Goal: Information Seeking & Learning: Learn about a topic

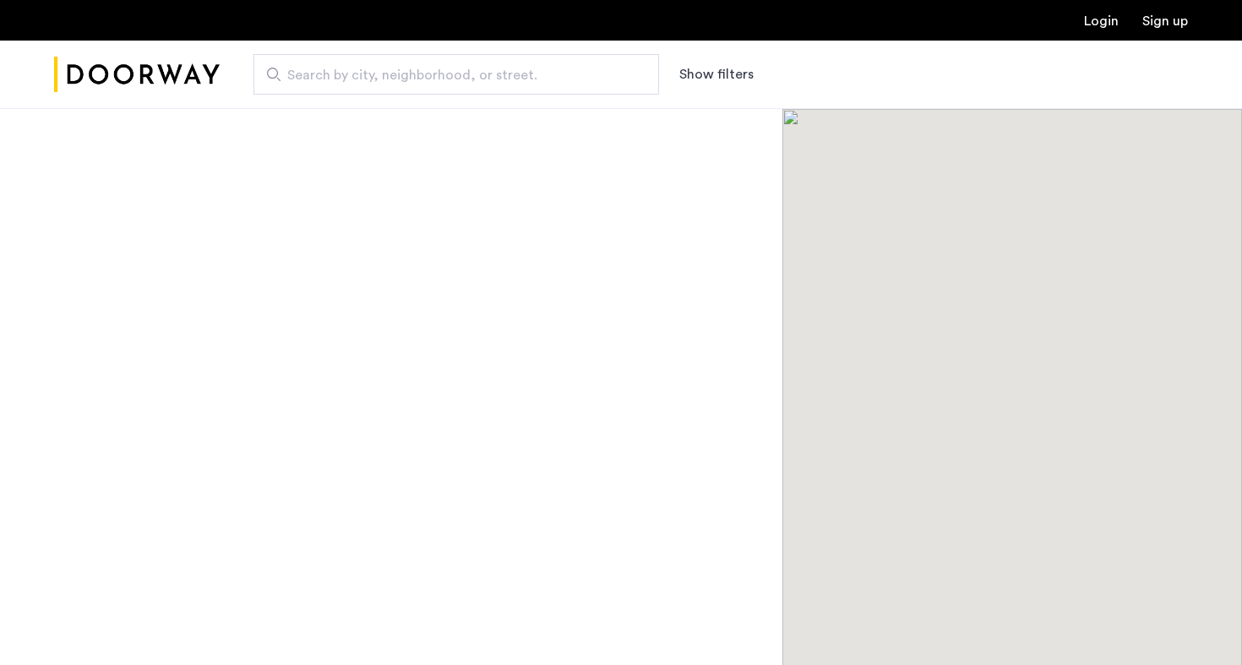
click at [463, 74] on span "Search by city, neighborhood, or street." at bounding box center [449, 75] width 325 height 20
click at [463, 74] on input "Search by city, neighborhood, or street." at bounding box center [457, 74] width 406 height 41
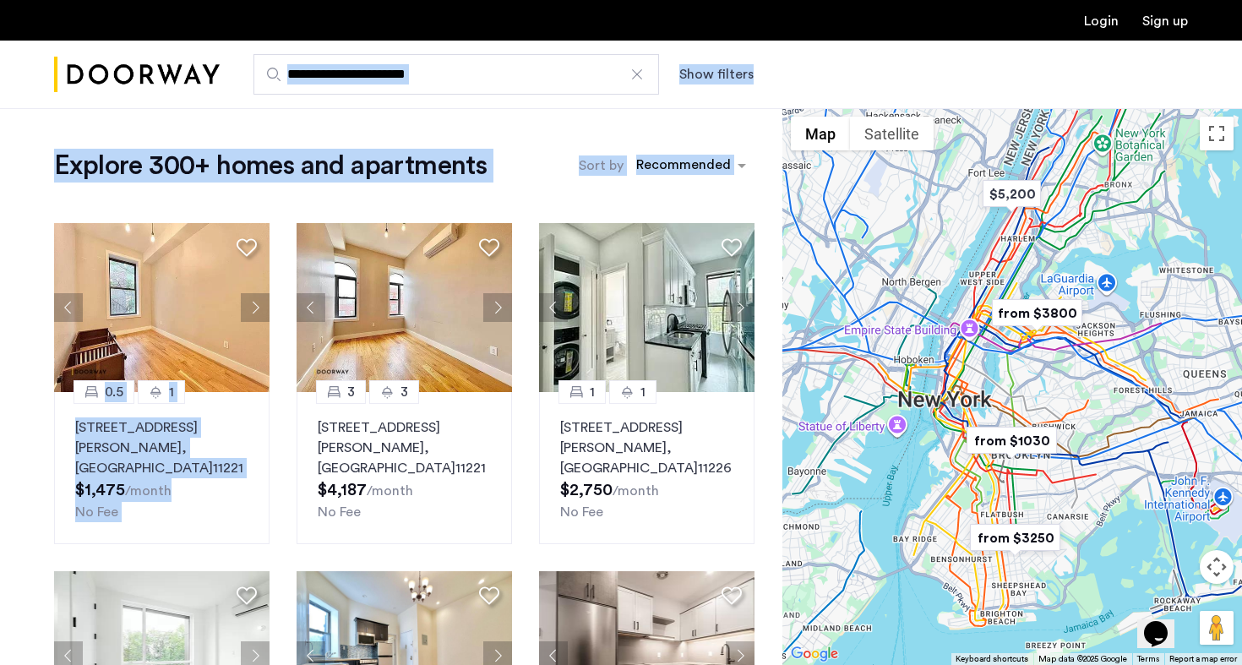
drag, startPoint x: 417, startPoint y: 205, endPoint x: 430, endPoint y: 76, distance: 129.2
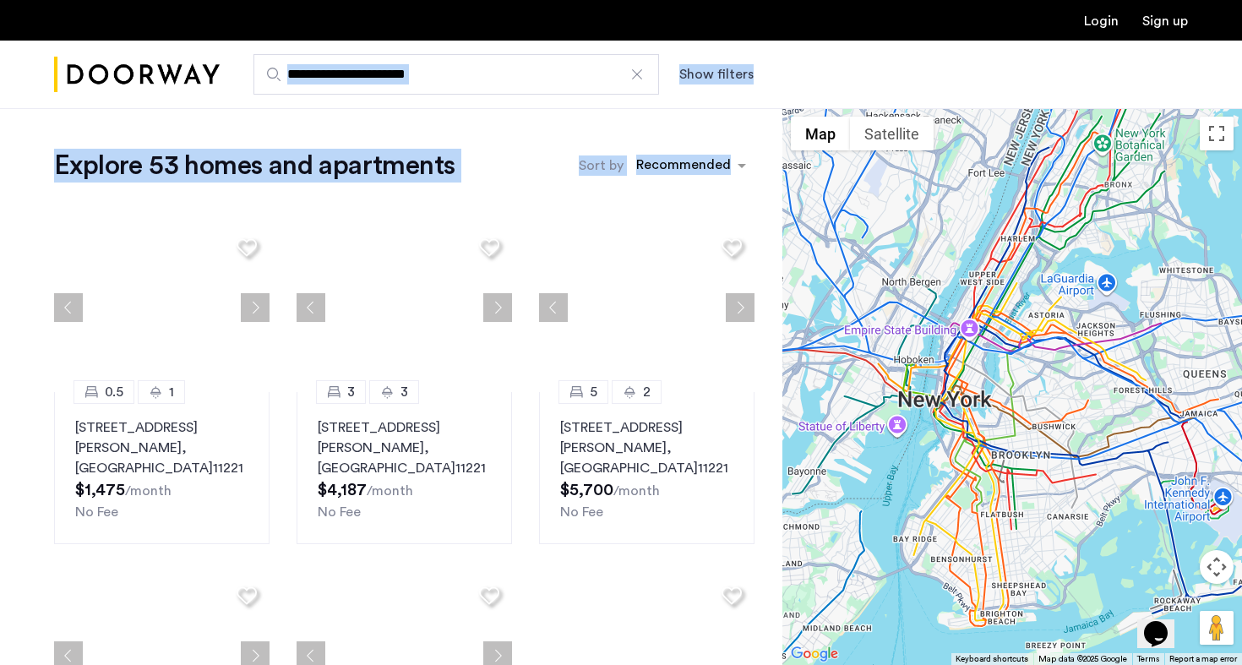
click at [430, 76] on input "**********" at bounding box center [457, 74] width 406 height 41
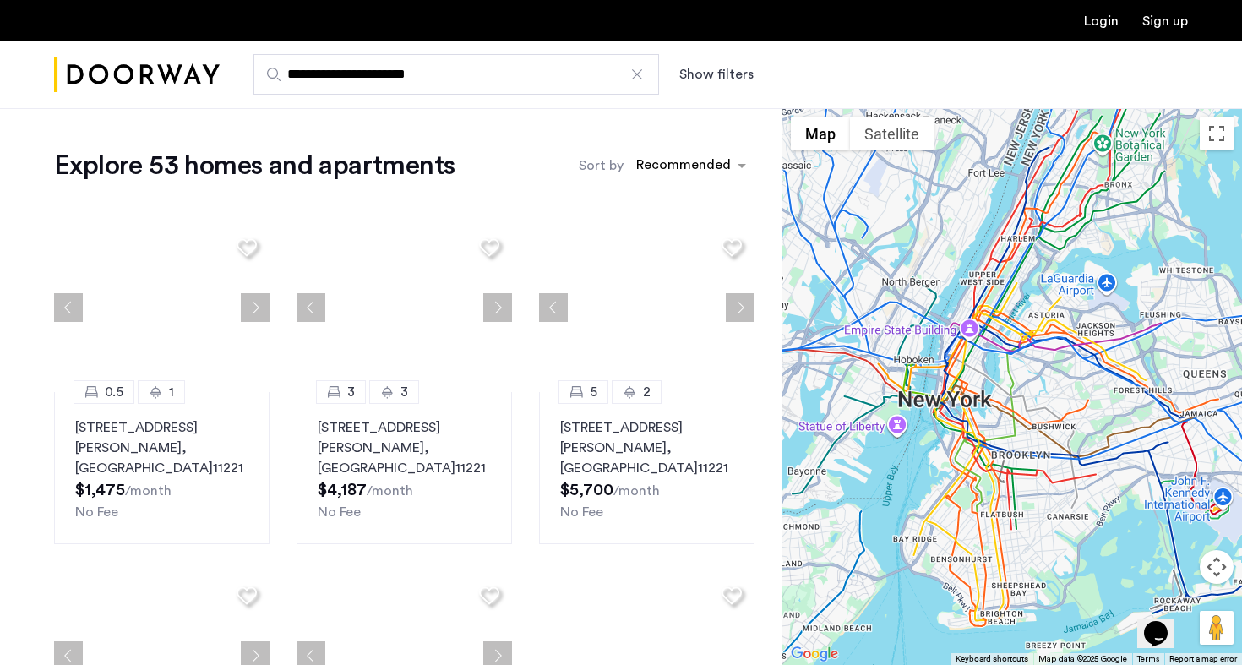
click at [430, 76] on input "**********" at bounding box center [457, 74] width 406 height 41
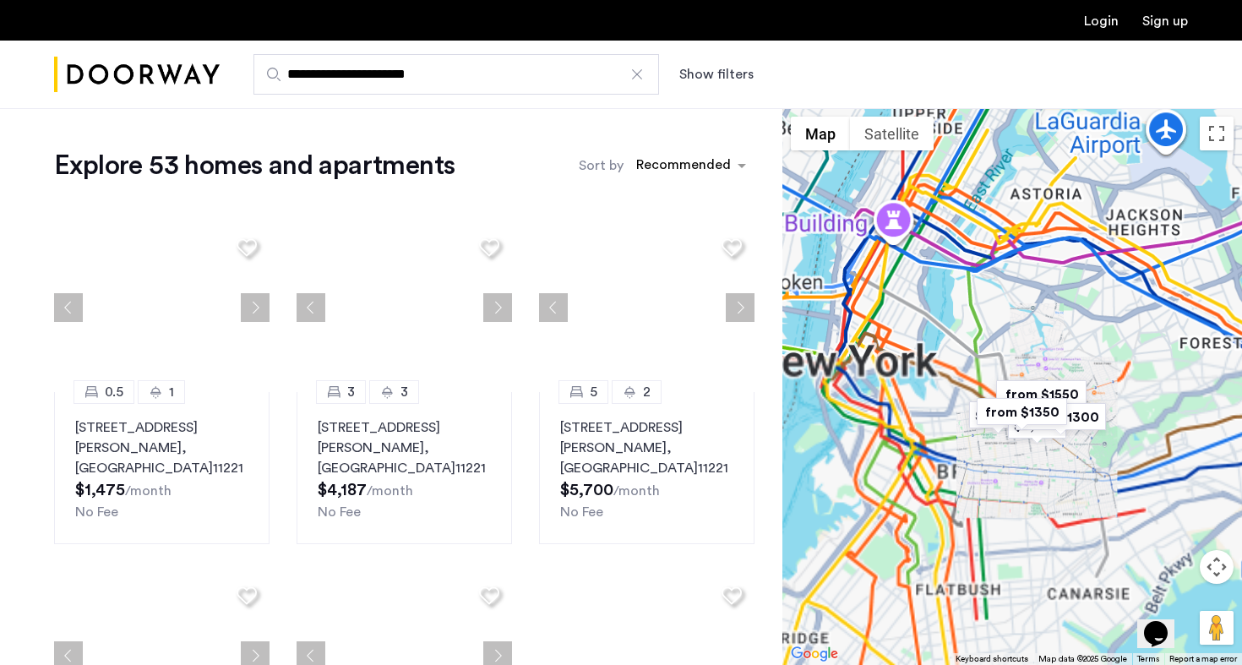
click at [430, 76] on input "**********" at bounding box center [457, 74] width 406 height 41
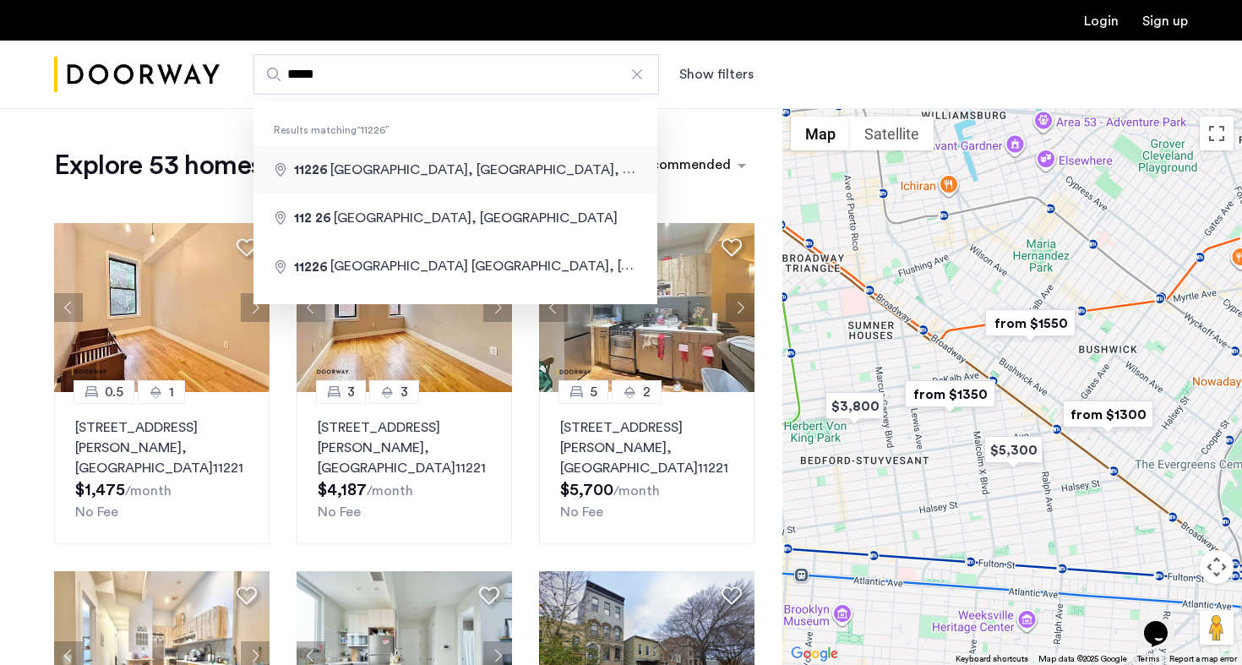
type input "**********"
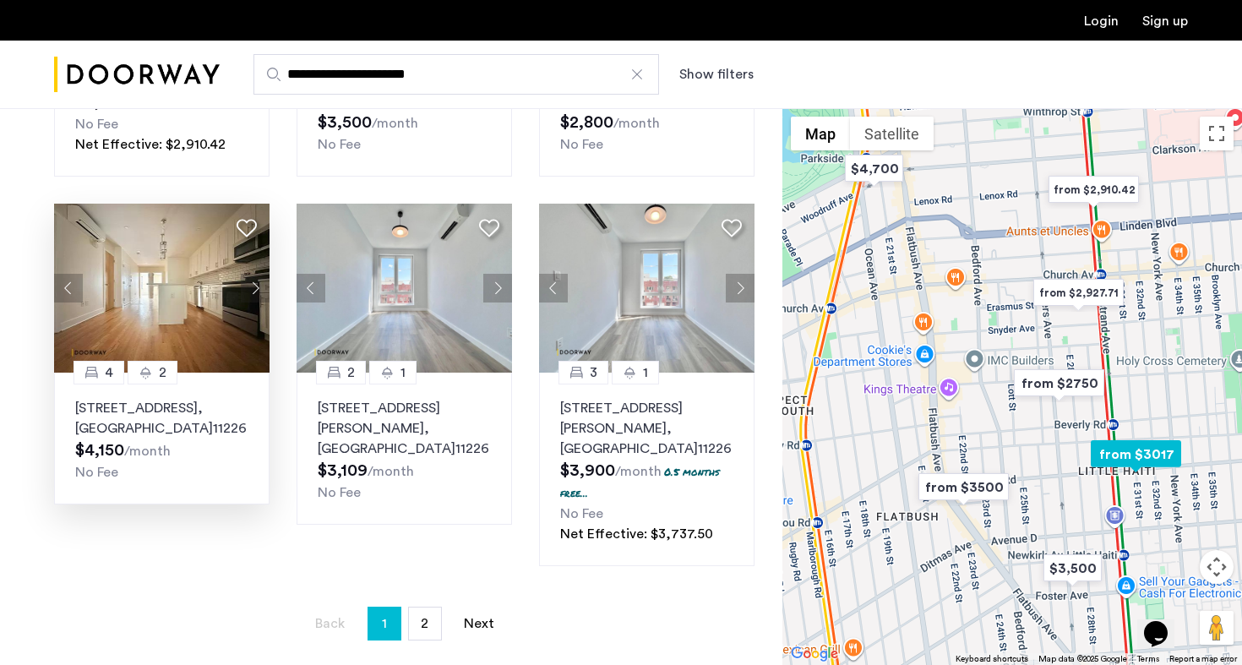
scroll to position [1065, 0]
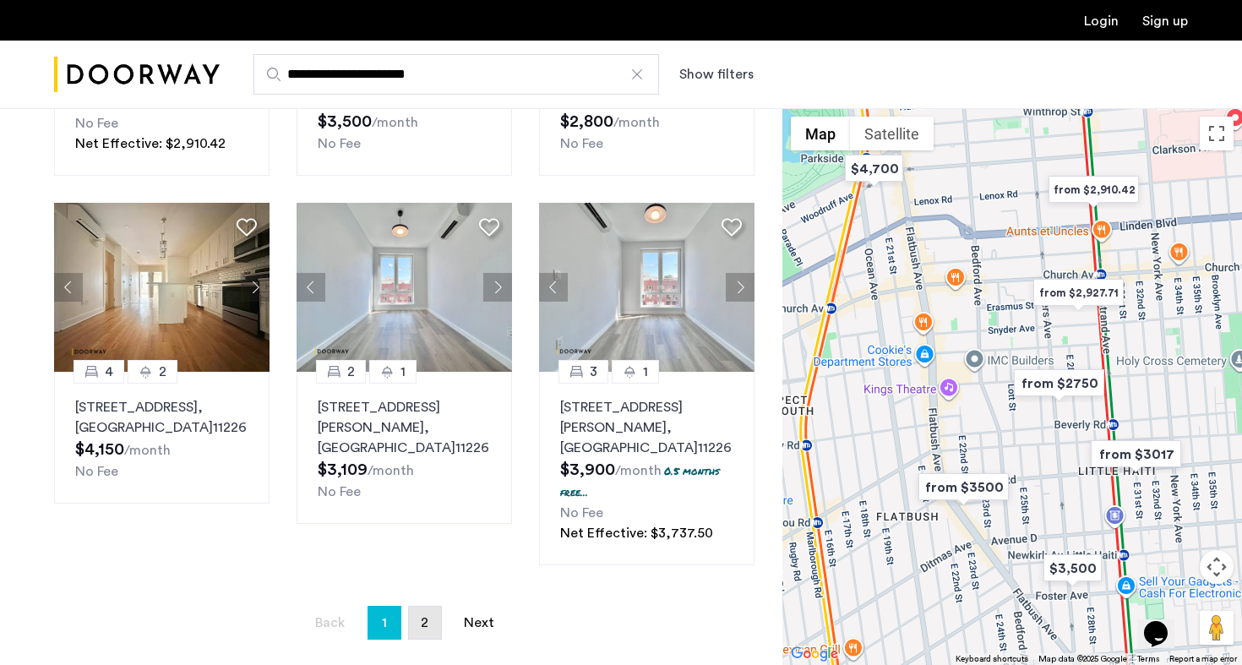
click at [429, 607] on link "page 2" at bounding box center [425, 623] width 32 height 32
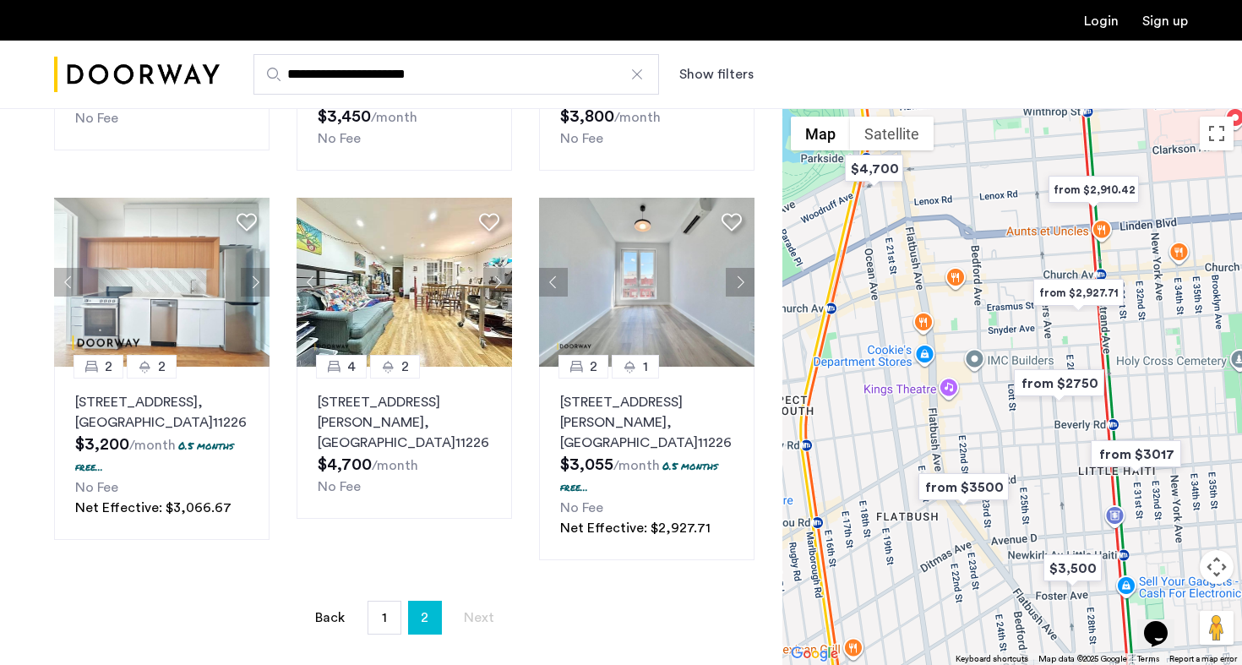
scroll to position [702, 0]
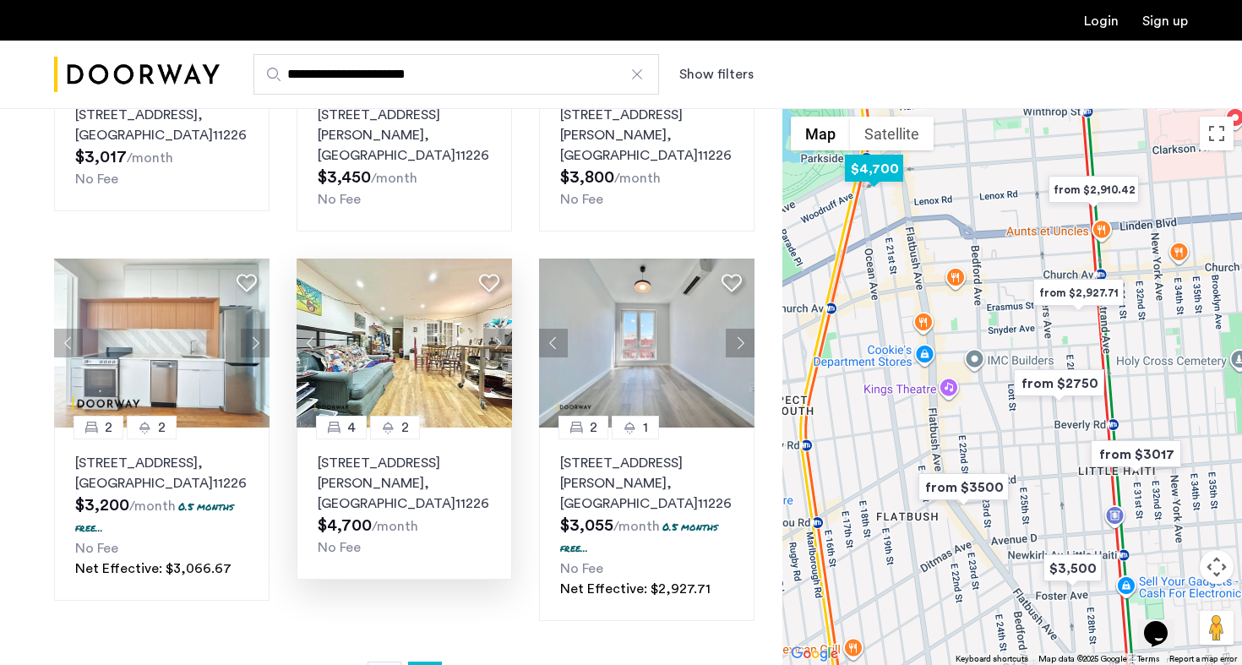
click at [429, 267] on img at bounding box center [405, 343] width 216 height 169
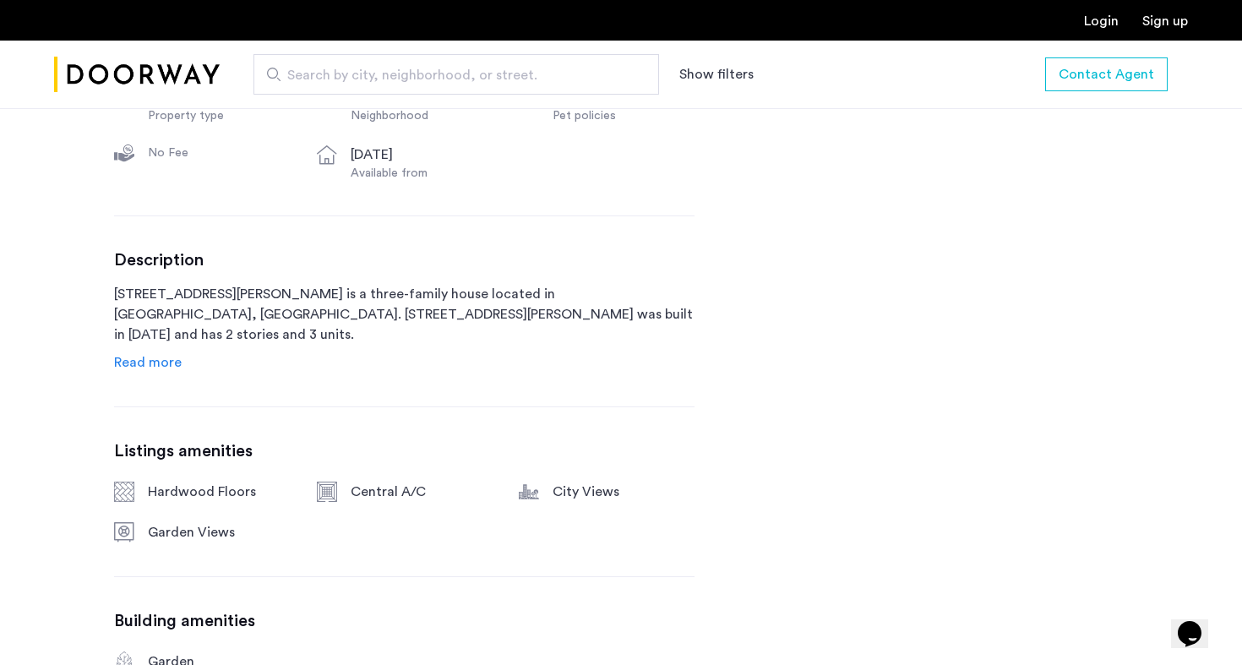
scroll to position [747, 0]
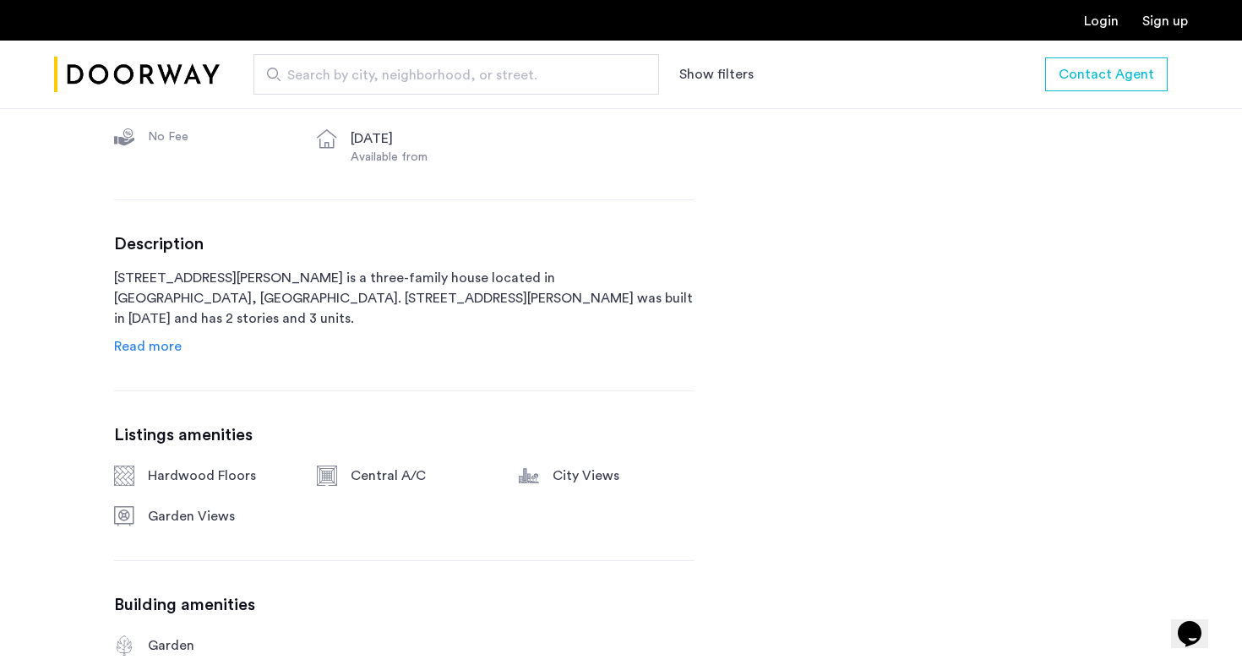
click at [150, 353] on span "Read more" at bounding box center [148, 347] width 68 height 14
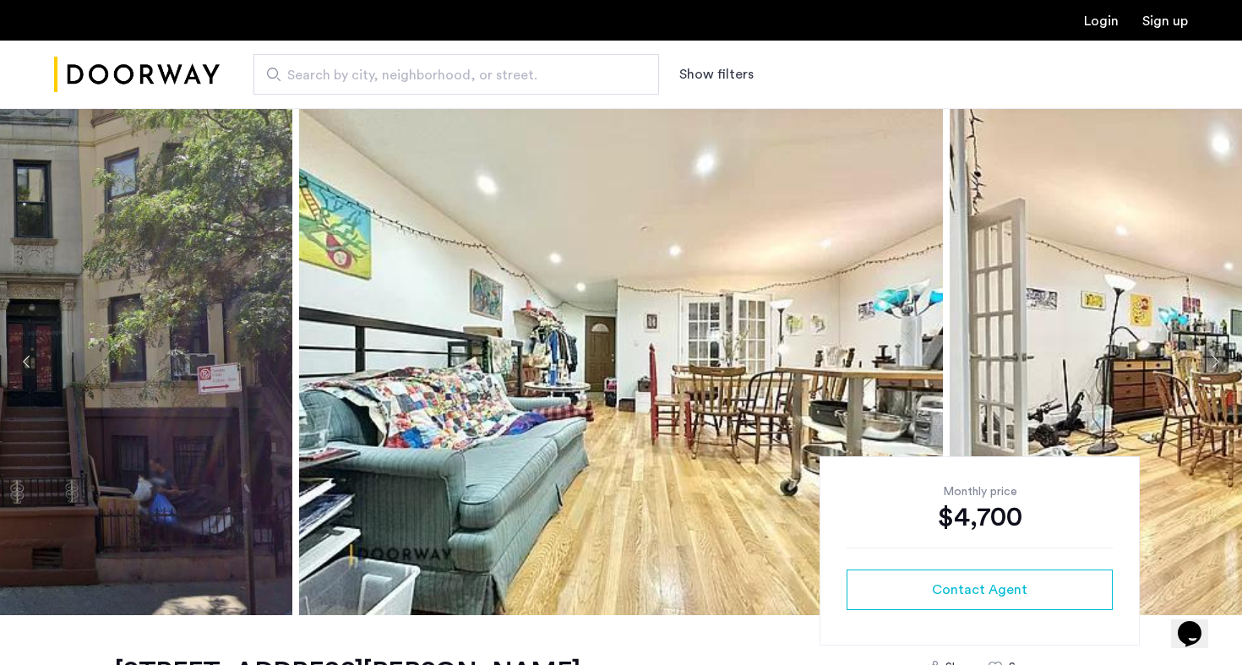
scroll to position [0, 0]
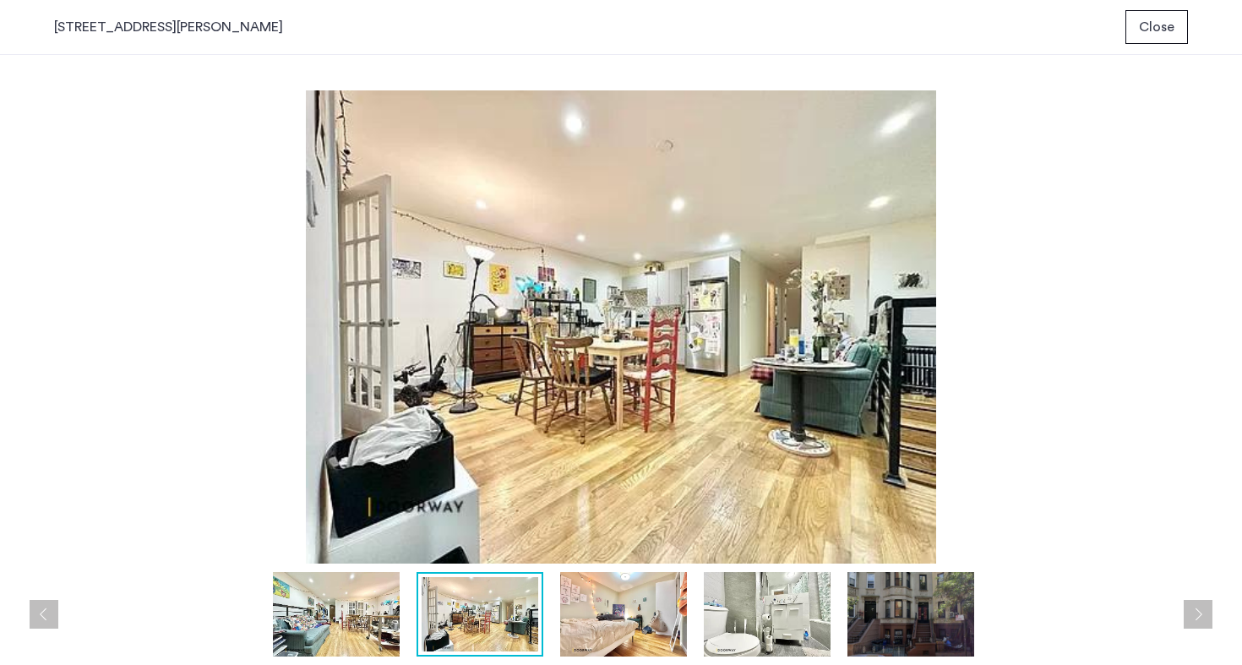
click at [738, 632] on img at bounding box center [767, 614] width 127 height 85
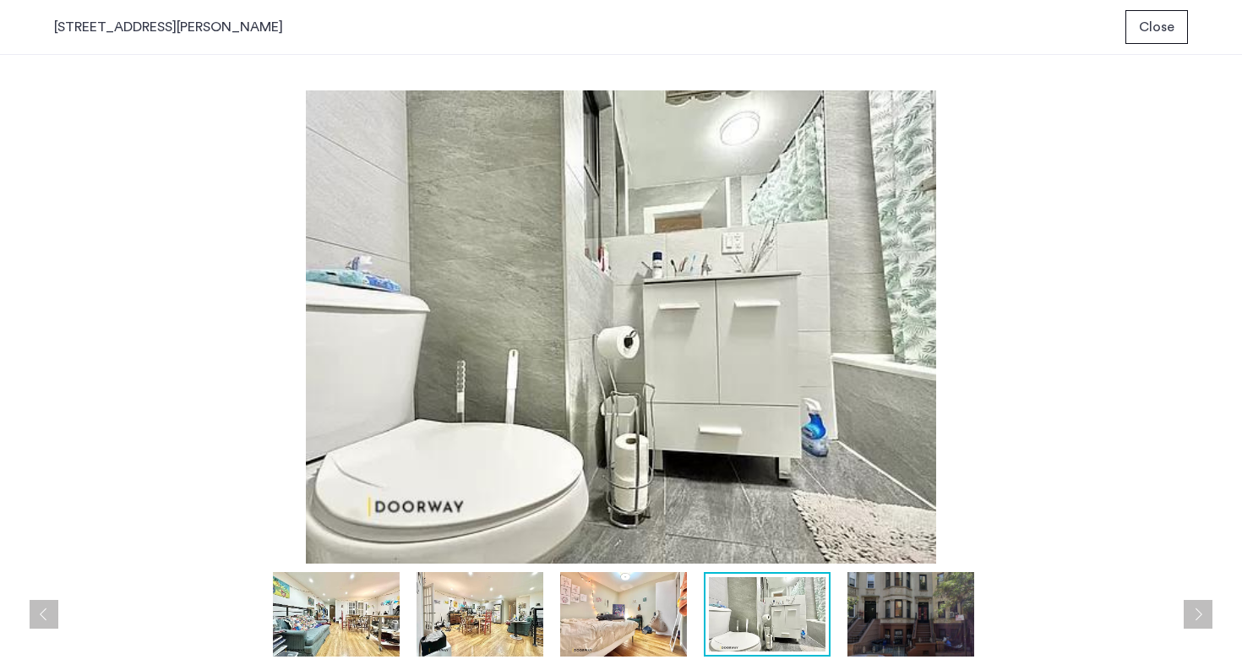
click at [657, 607] on img at bounding box center [623, 614] width 127 height 85
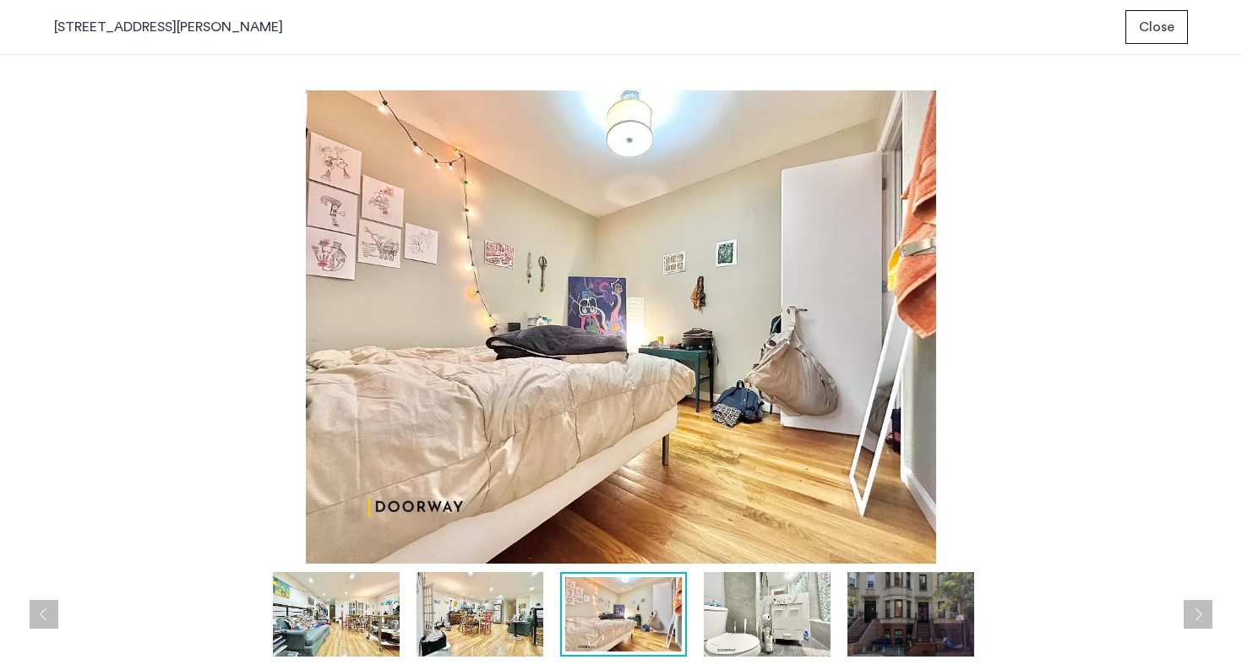
click at [554, 614] on div at bounding box center [625, 614] width 1143 height 85
click at [951, 617] on img at bounding box center [911, 614] width 127 height 85
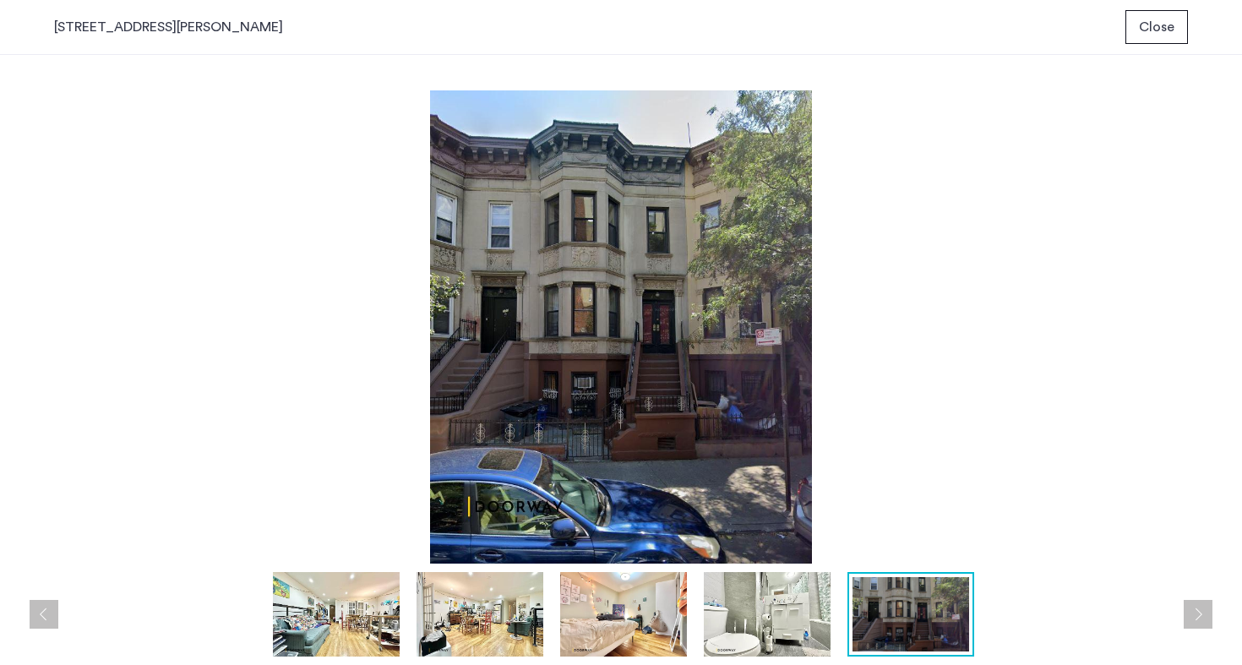
click at [1044, 380] on img at bounding box center [621, 326] width 1134 height 473
click at [53, 614] on button "Previous apartment" at bounding box center [44, 614] width 29 height 29
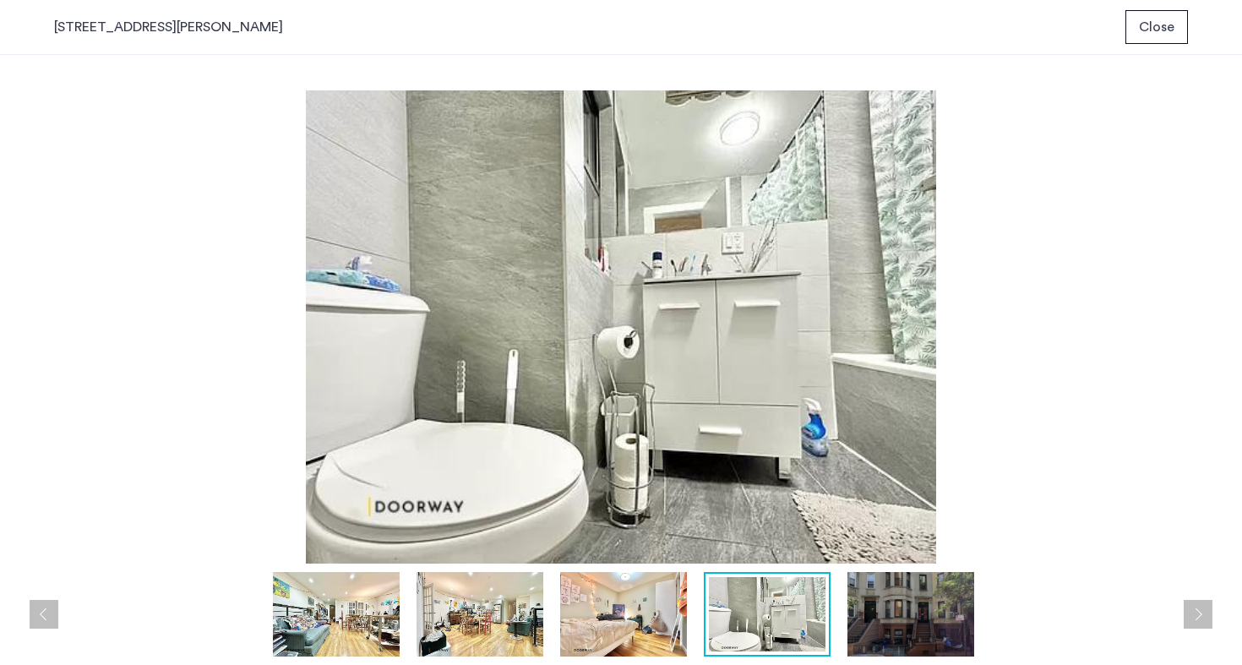
click at [44, 633] on div "prev next prev next" at bounding box center [621, 360] width 1242 height 610
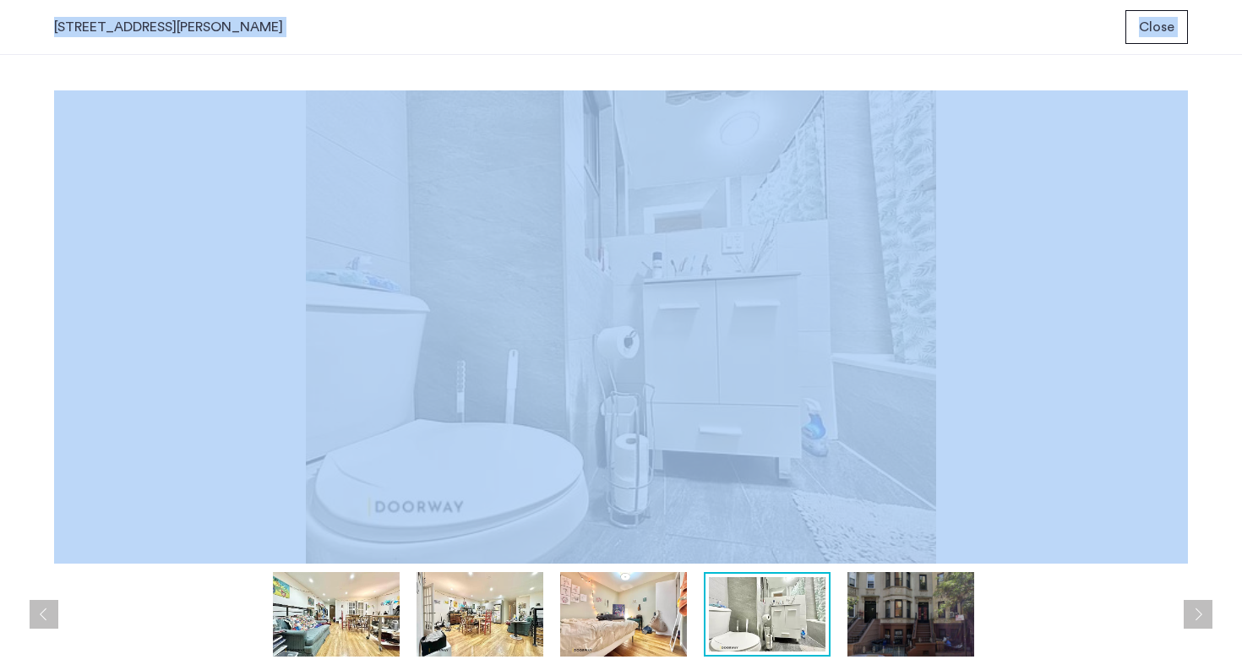
click at [44, 633] on div "prev next prev next" at bounding box center [621, 360] width 1242 height 610
click at [44, 626] on button "Previous apartment" at bounding box center [44, 614] width 29 height 29
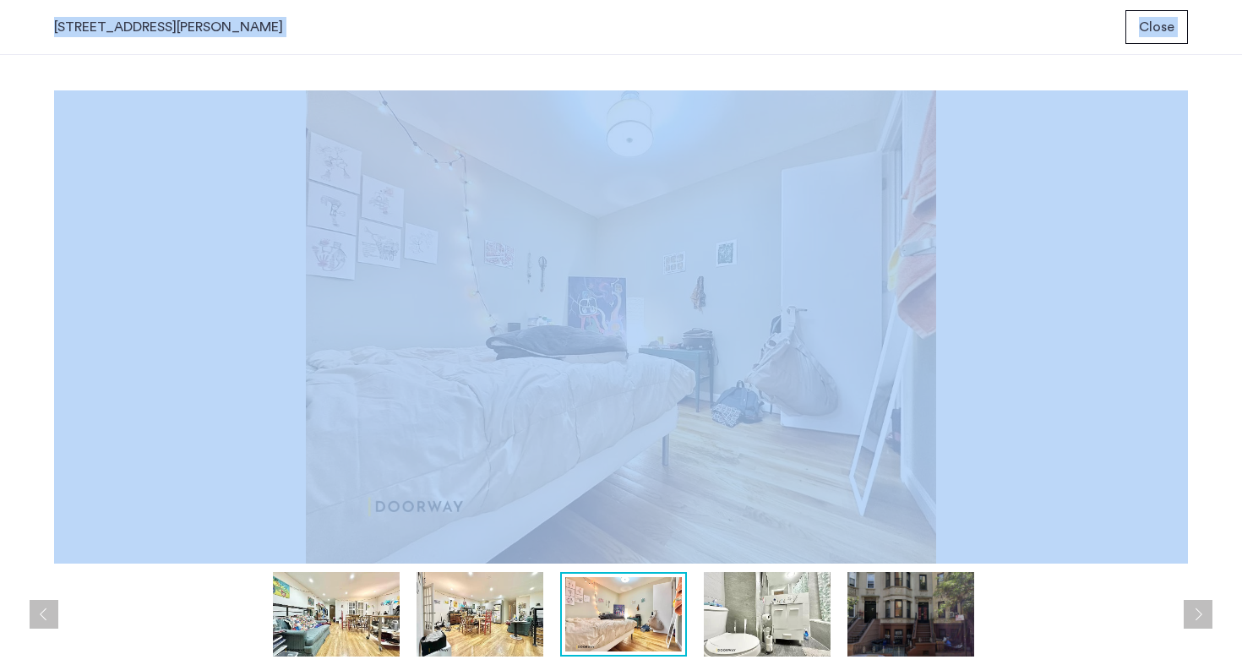
click at [44, 626] on button "Previous apartment" at bounding box center [44, 614] width 29 height 29
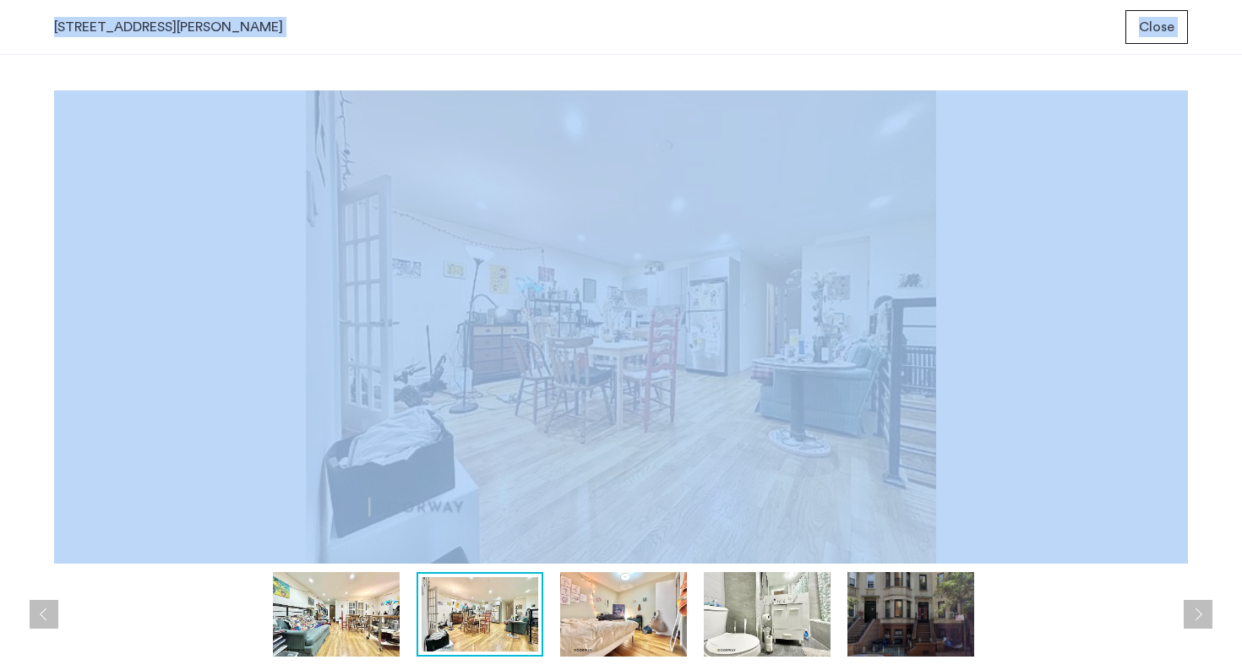
click at [1162, 41] on button "Close" at bounding box center [1157, 27] width 63 height 34
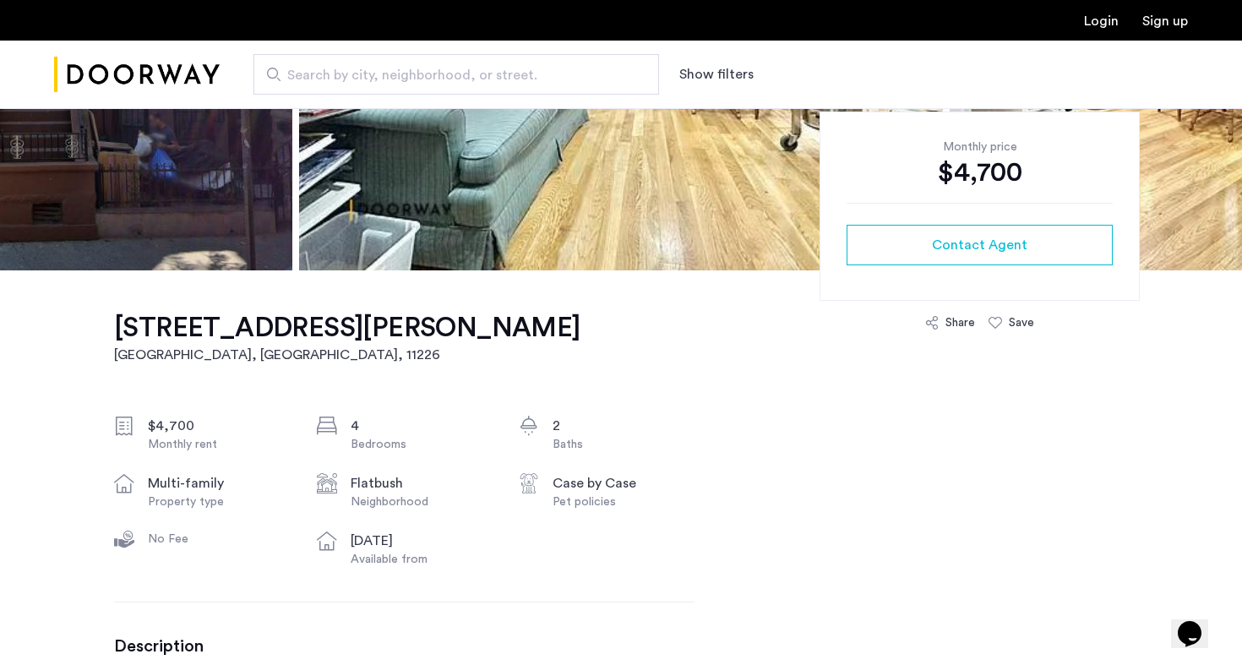
scroll to position [342, 0]
